Goal: Find specific page/section: Find specific page/section

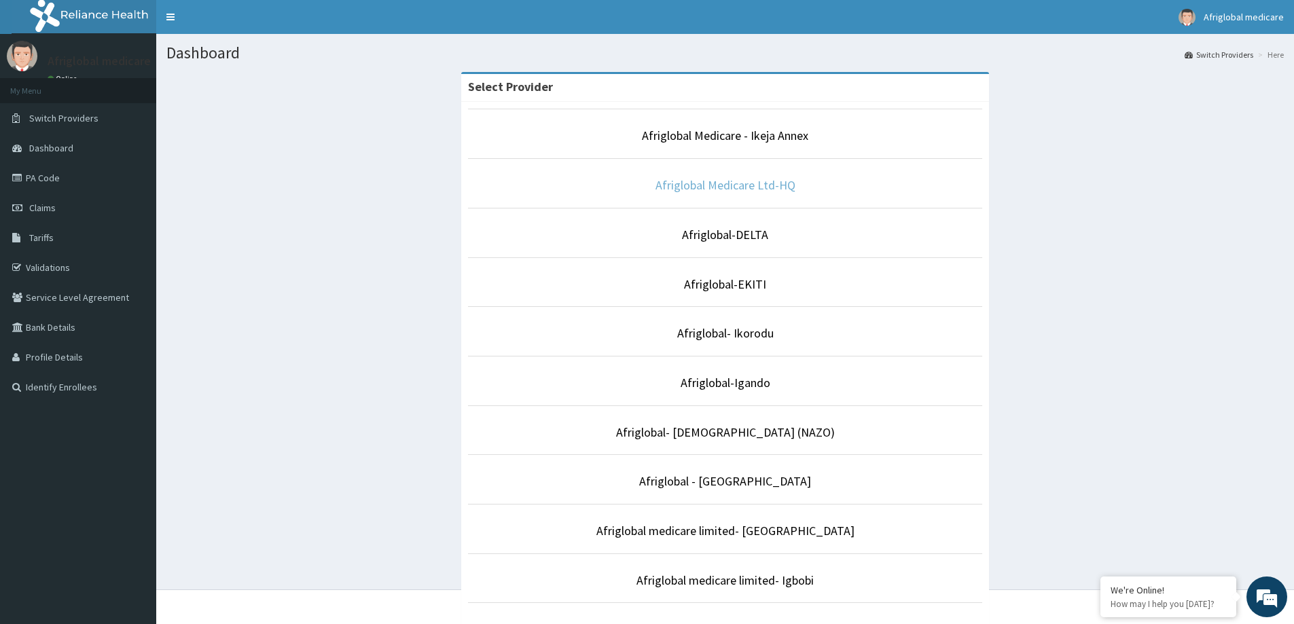
click at [713, 185] on link "Afriglobal Medicare Ltd-HQ" at bounding box center [726, 185] width 140 height 16
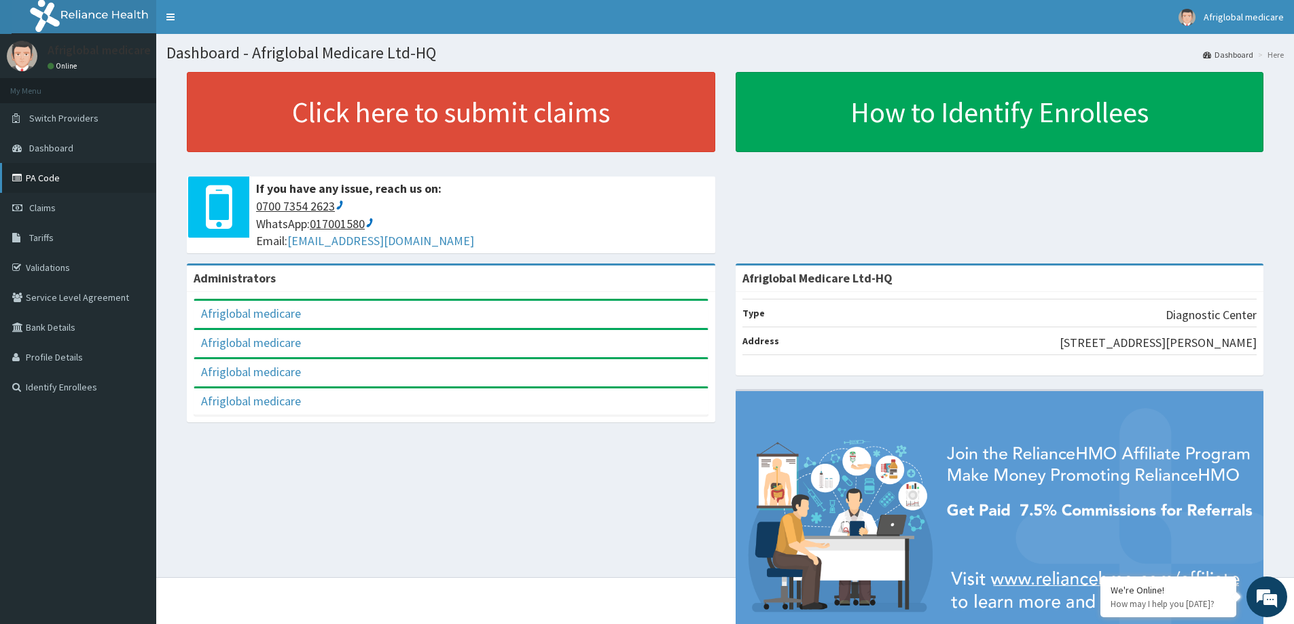
click at [60, 185] on link "PA Code" at bounding box center [78, 178] width 156 height 30
